Goal: Find specific page/section: Locate a particular part of the current website

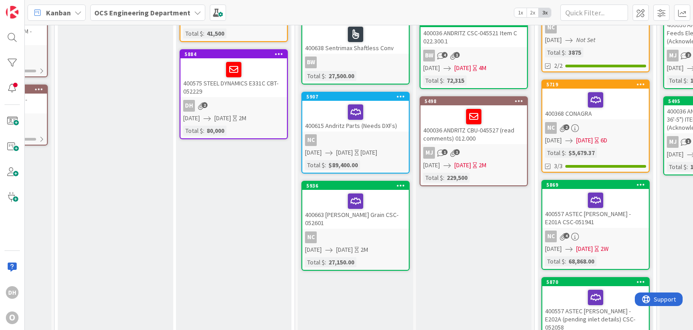
scroll to position [0, 92]
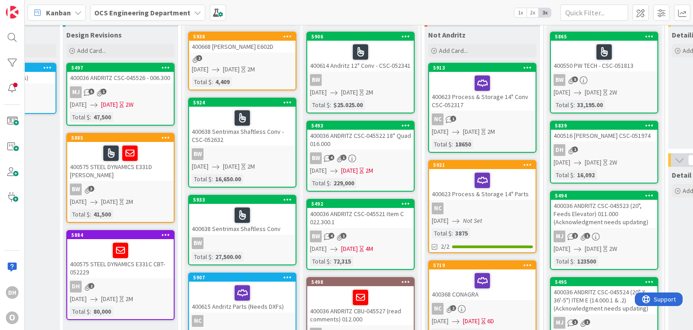
scroll to position [0, 205]
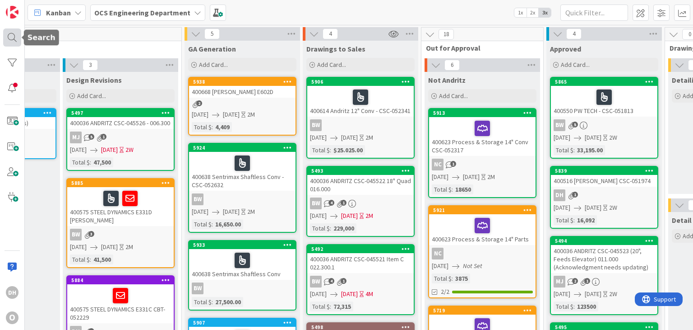
click at [11, 33] on div at bounding box center [12, 37] width 18 height 18
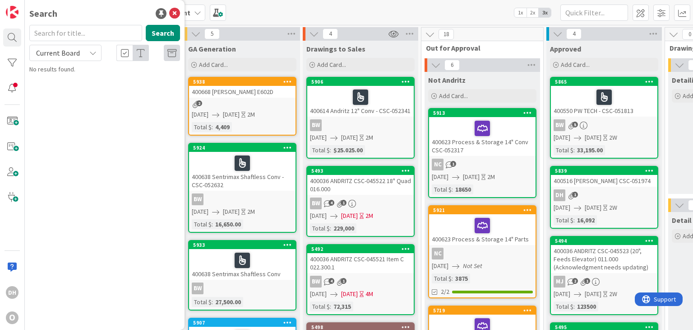
click at [57, 27] on input "text" at bounding box center [85, 33] width 113 height 16
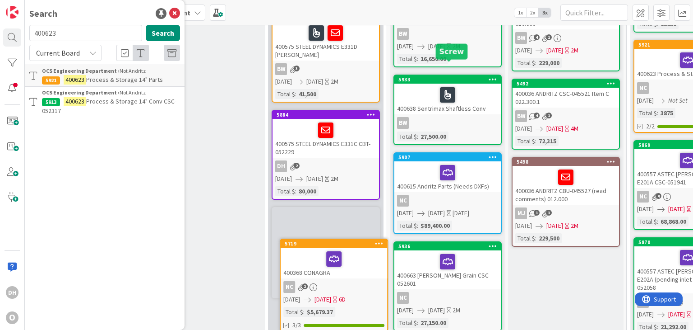
scroll to position [210, 0]
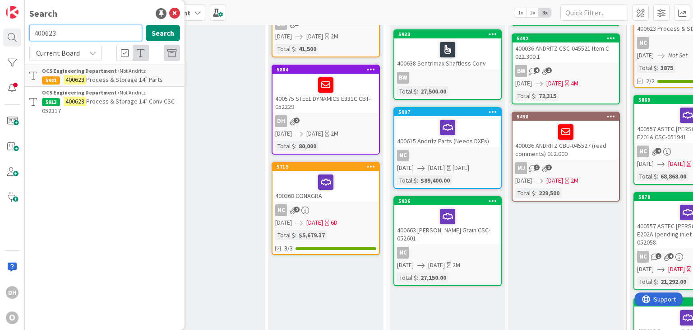
click at [110, 30] on input "400623" at bounding box center [85, 33] width 113 height 16
type input "400385"
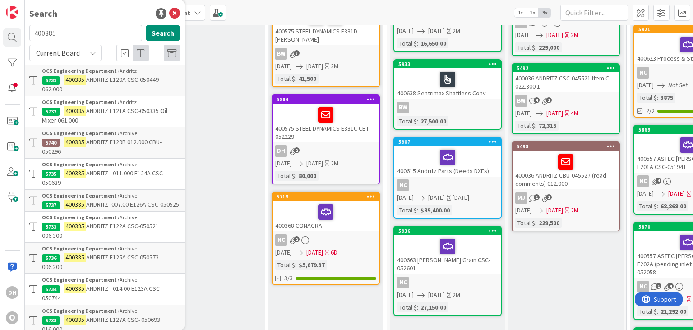
scroll to position [45, 0]
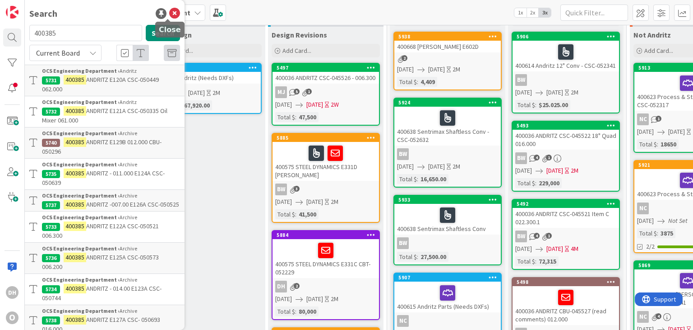
click at [172, 15] on icon at bounding box center [174, 13] width 11 height 11
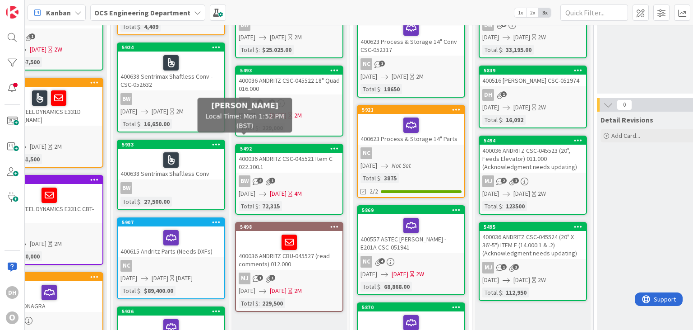
scroll to position [45, 277]
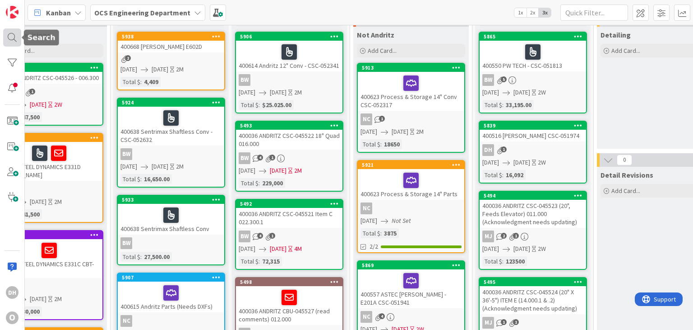
click at [9, 31] on div at bounding box center [12, 37] width 18 height 18
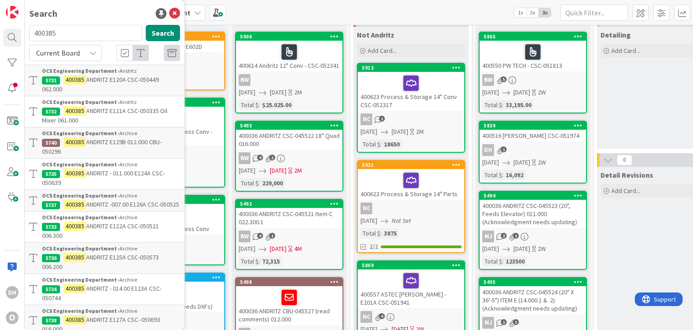
click at [54, 31] on input "400385" at bounding box center [85, 33] width 113 height 16
click at [60, 31] on input "400385" at bounding box center [85, 33] width 113 height 16
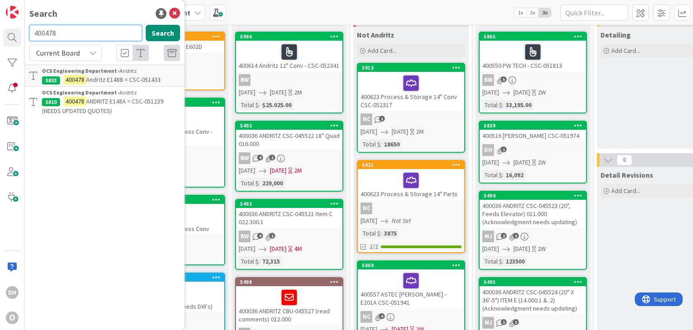
click at [80, 31] on input "400478" at bounding box center [85, 33] width 113 height 16
click at [98, 37] on input "400483" at bounding box center [85, 33] width 113 height 16
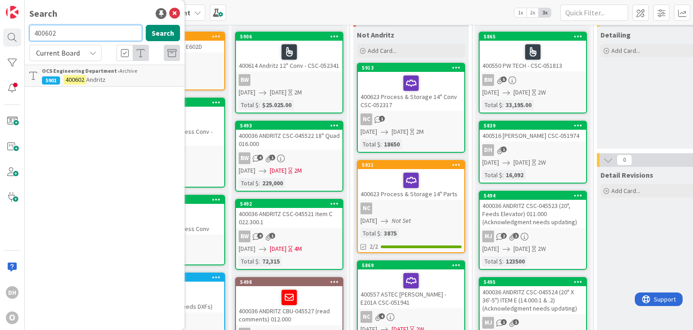
click at [129, 31] on input "400602" at bounding box center [85, 33] width 113 height 16
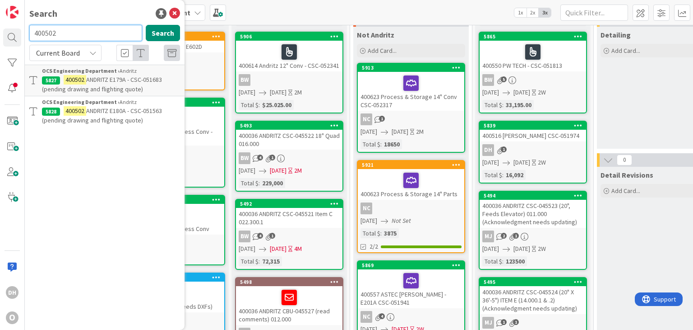
click at [129, 31] on input "400502" at bounding box center [85, 33] width 113 height 16
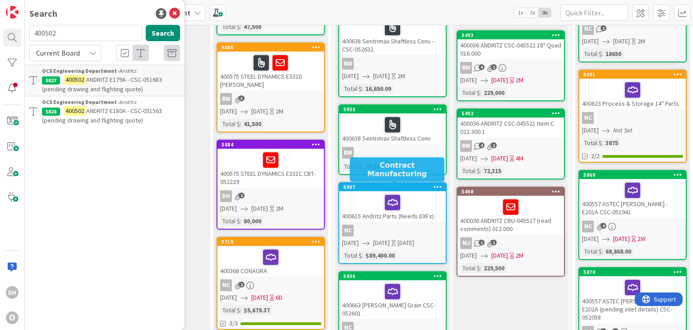
scroll to position [0, 55]
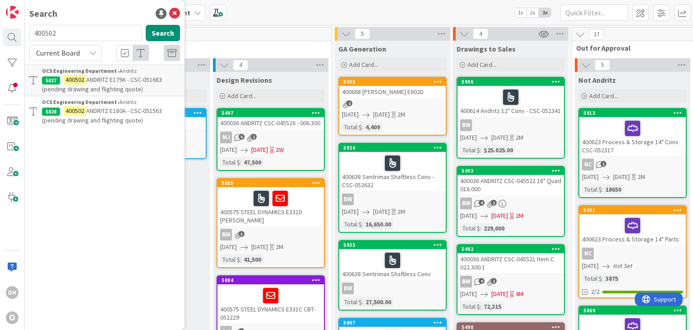
drag, startPoint x: 58, startPoint y: 19, endPoint x: 60, endPoint y: 28, distance: 9.6
click at [58, 19] on div "Search" at bounding box center [104, 14] width 151 height 14
click at [63, 36] on input "400502" at bounding box center [85, 33] width 113 height 16
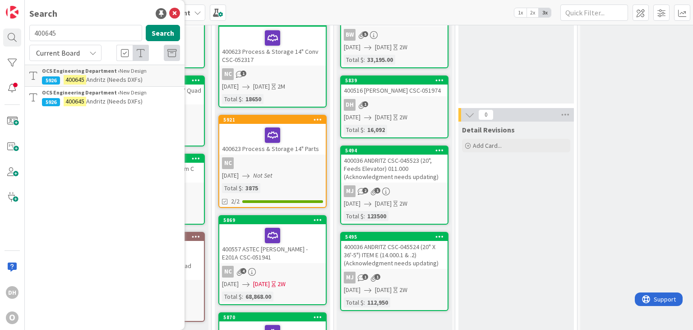
scroll to position [0, 415]
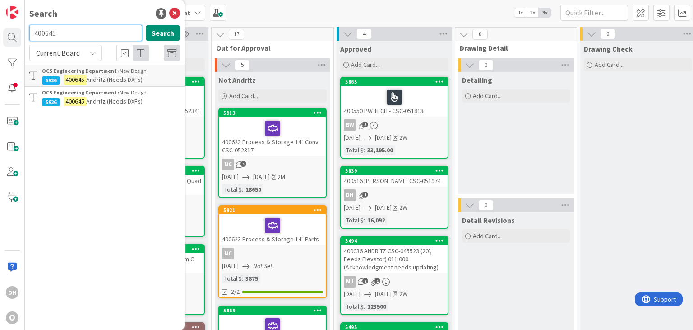
click at [111, 33] on input "400645" at bounding box center [85, 33] width 113 height 16
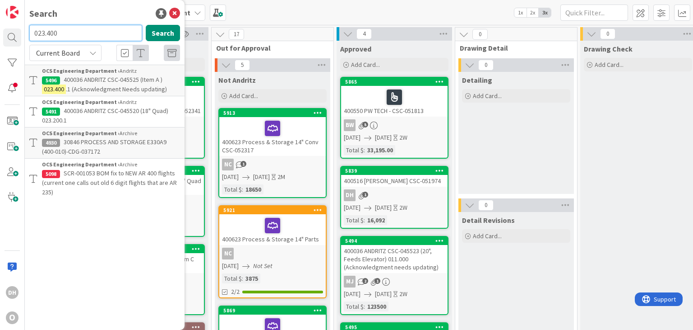
click at [80, 35] on input "023.400" at bounding box center [85, 33] width 113 height 16
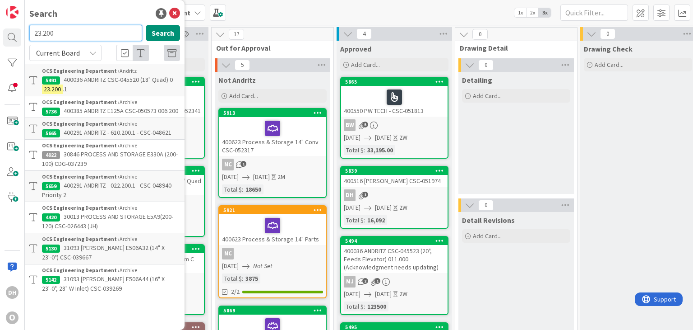
click at [79, 35] on input "23.200" at bounding box center [85, 33] width 113 height 16
click at [168, 34] on button "Search" at bounding box center [163, 33] width 34 height 16
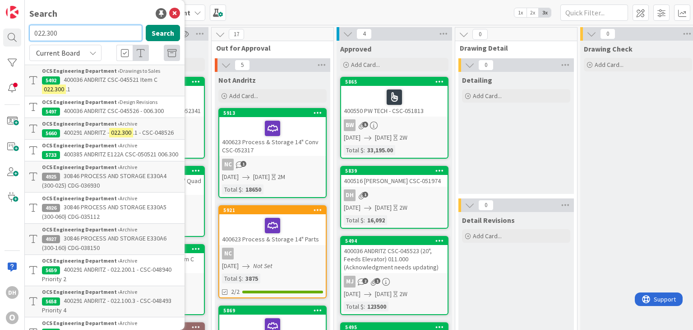
click at [87, 35] on input "022.300" at bounding box center [85, 33] width 113 height 16
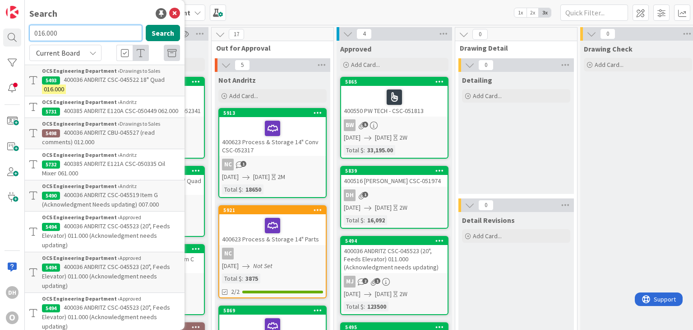
click at [87, 35] on input "016.000" at bounding box center [85, 33] width 113 height 16
type input "014.000"
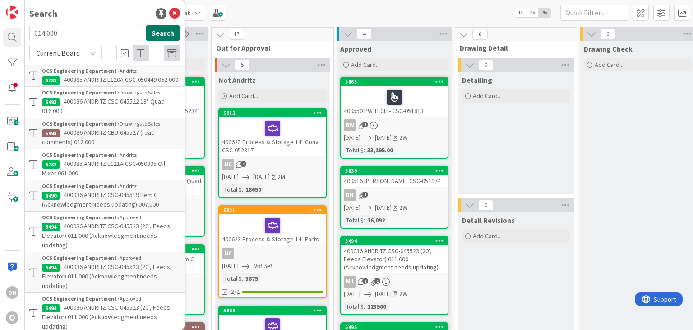
click at [146, 28] on button "Search" at bounding box center [163, 33] width 34 height 16
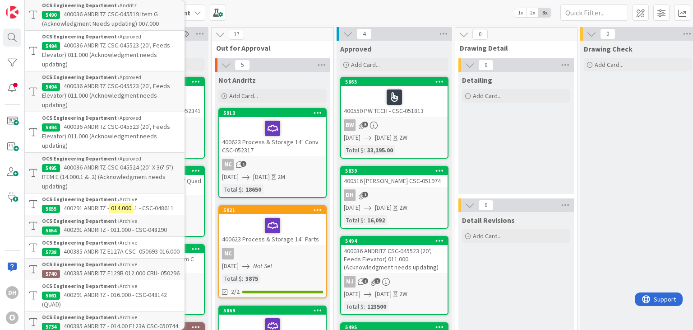
scroll to position [0, 0]
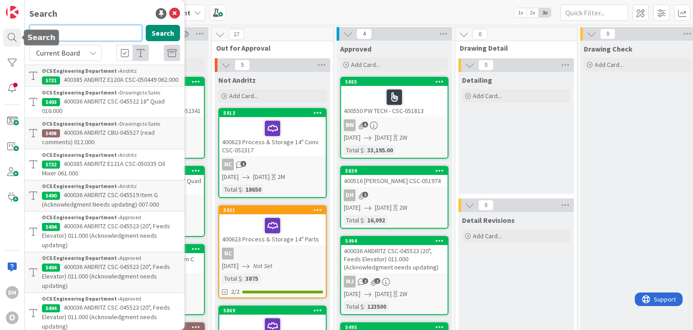
drag, startPoint x: 83, startPoint y: 38, endPoint x: -13, endPoint y: 34, distance: 95.8
click at [0, 34] on html "DH O Search 014.000 Search Current Board OCS Engineering Department › Andritz 5…" at bounding box center [346, 165] width 693 height 330
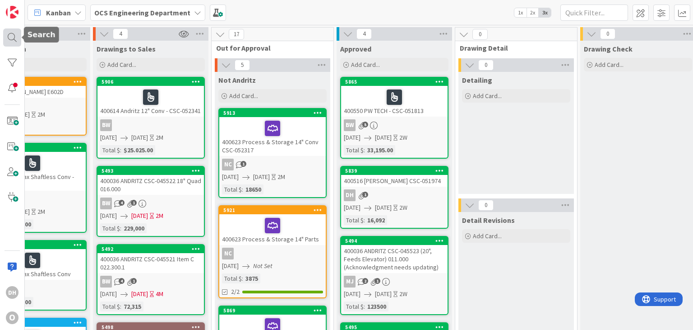
click at [16, 37] on div at bounding box center [12, 37] width 18 height 18
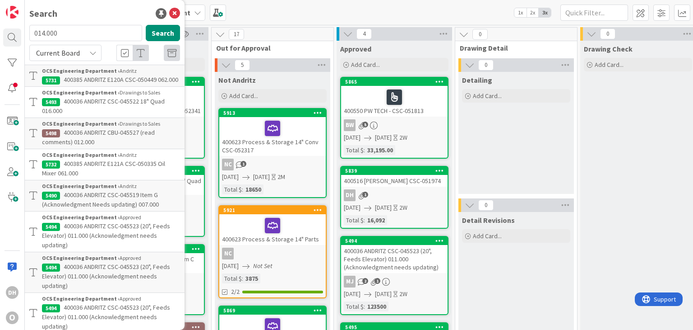
click at [87, 30] on input "014.000" at bounding box center [85, 33] width 113 height 16
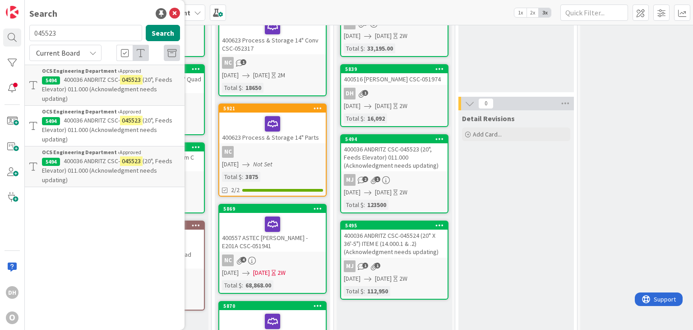
scroll to position [135, 415]
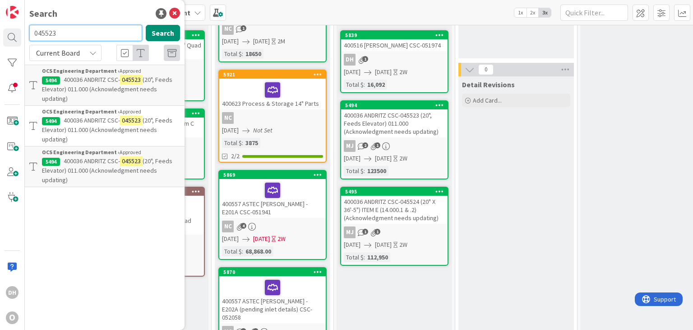
click at [74, 33] on input "045523" at bounding box center [85, 33] width 113 height 16
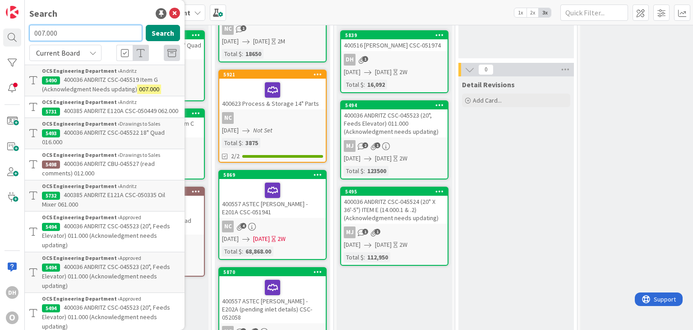
click at [74, 33] on input "007.000" at bounding box center [85, 33] width 113 height 16
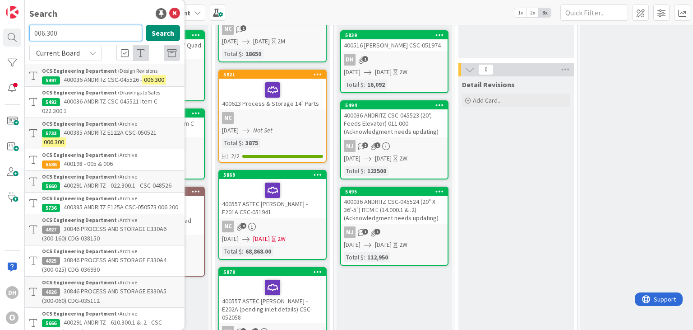
click at [74, 33] on input "006.300" at bounding box center [85, 33] width 113 height 16
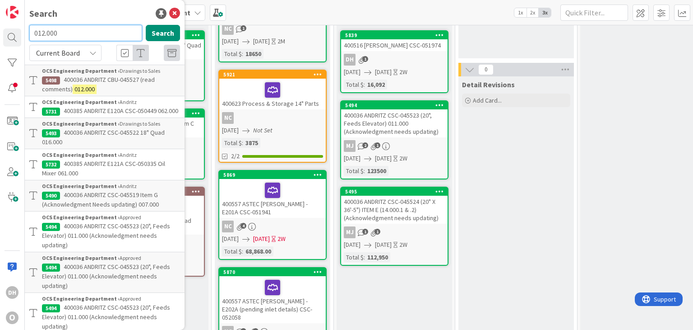
click at [74, 33] on input "012.000" at bounding box center [85, 33] width 113 height 16
type input "019.000"
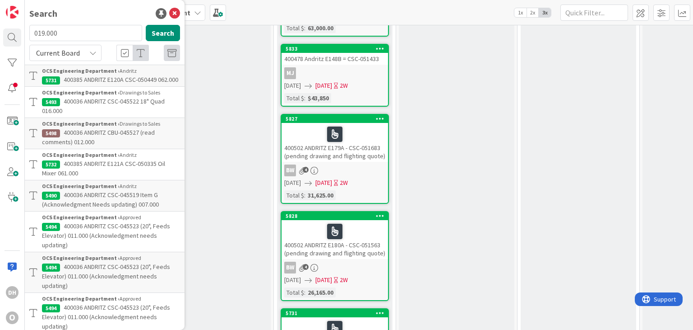
scroll to position [1183, 353]
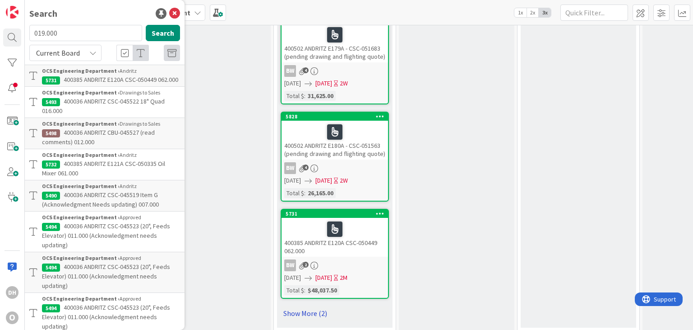
click at [316, 306] on link "Show More (2)" at bounding box center [335, 313] width 108 height 14
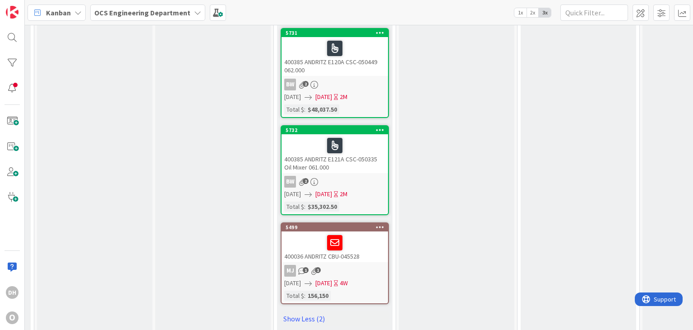
scroll to position [1368, 353]
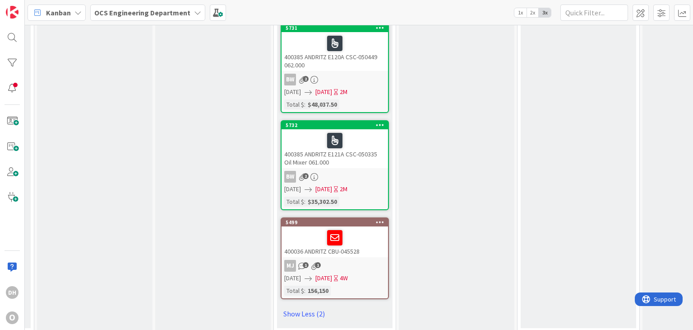
click at [374, 240] on div "400036 ANDRITZ CBU-045528" at bounding box center [335, 241] width 107 height 31
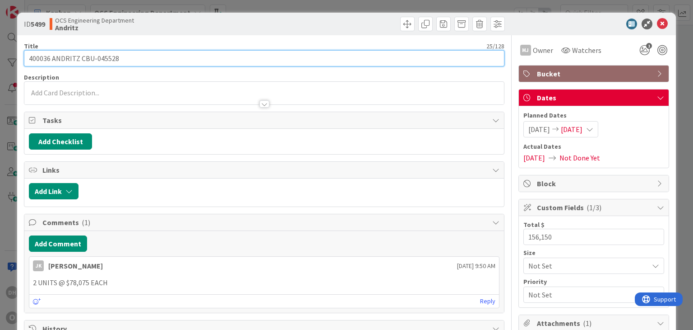
click at [144, 61] on input "400036 ANDRITZ CBU-045528" at bounding box center [264, 58] width 480 height 16
type input "400036 ANDRITZ CBU-045528 019.000"
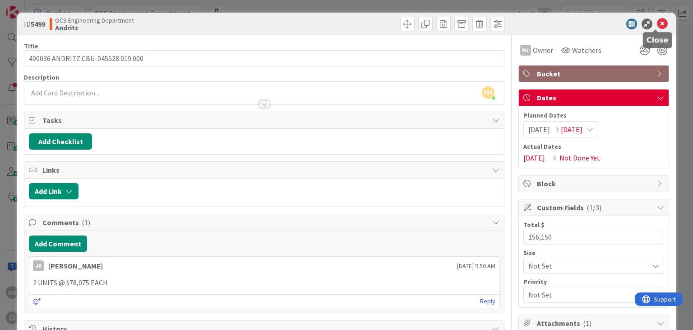
click at [660, 24] on icon at bounding box center [662, 24] width 11 height 11
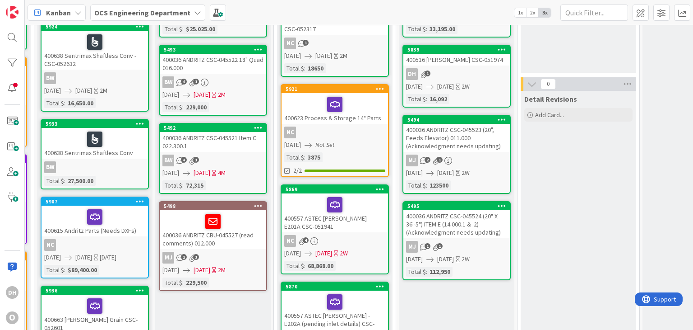
scroll to position [45, 353]
